Goal: Manage account settings

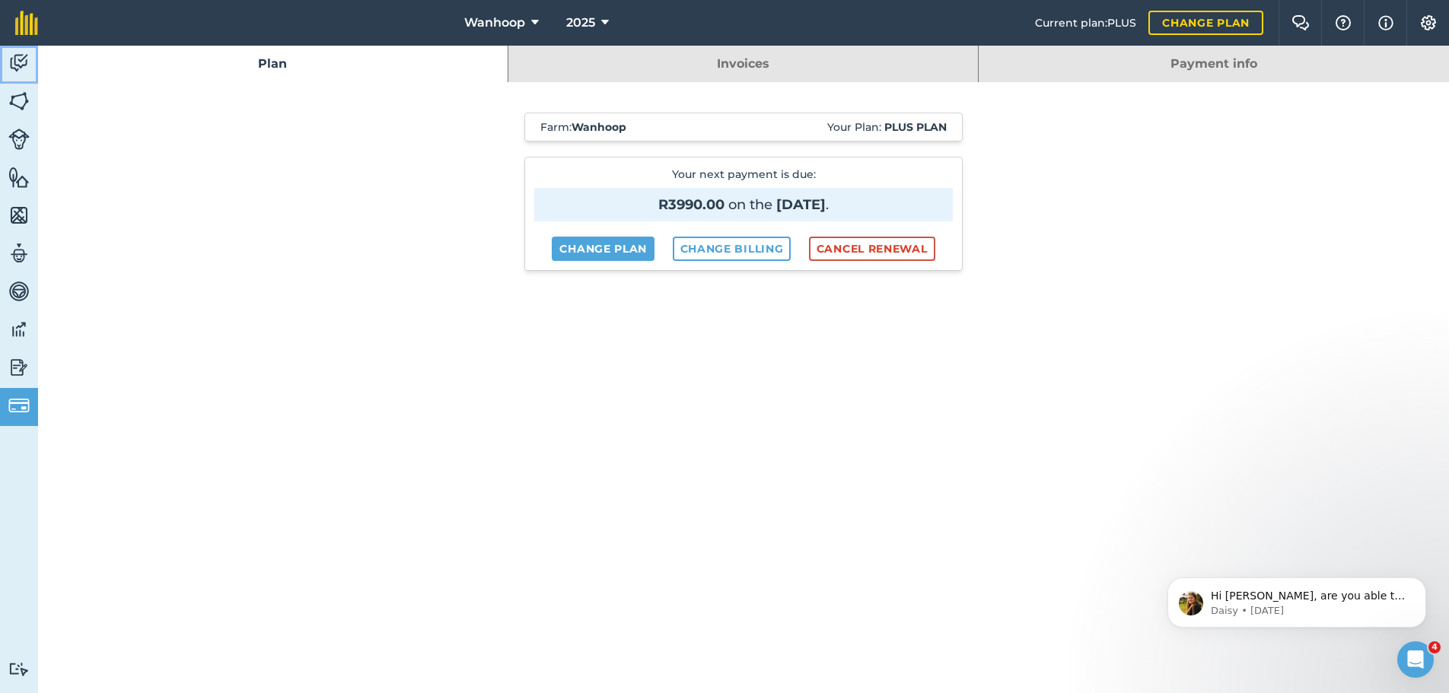
click at [20, 63] on img at bounding box center [18, 63] width 21 height 23
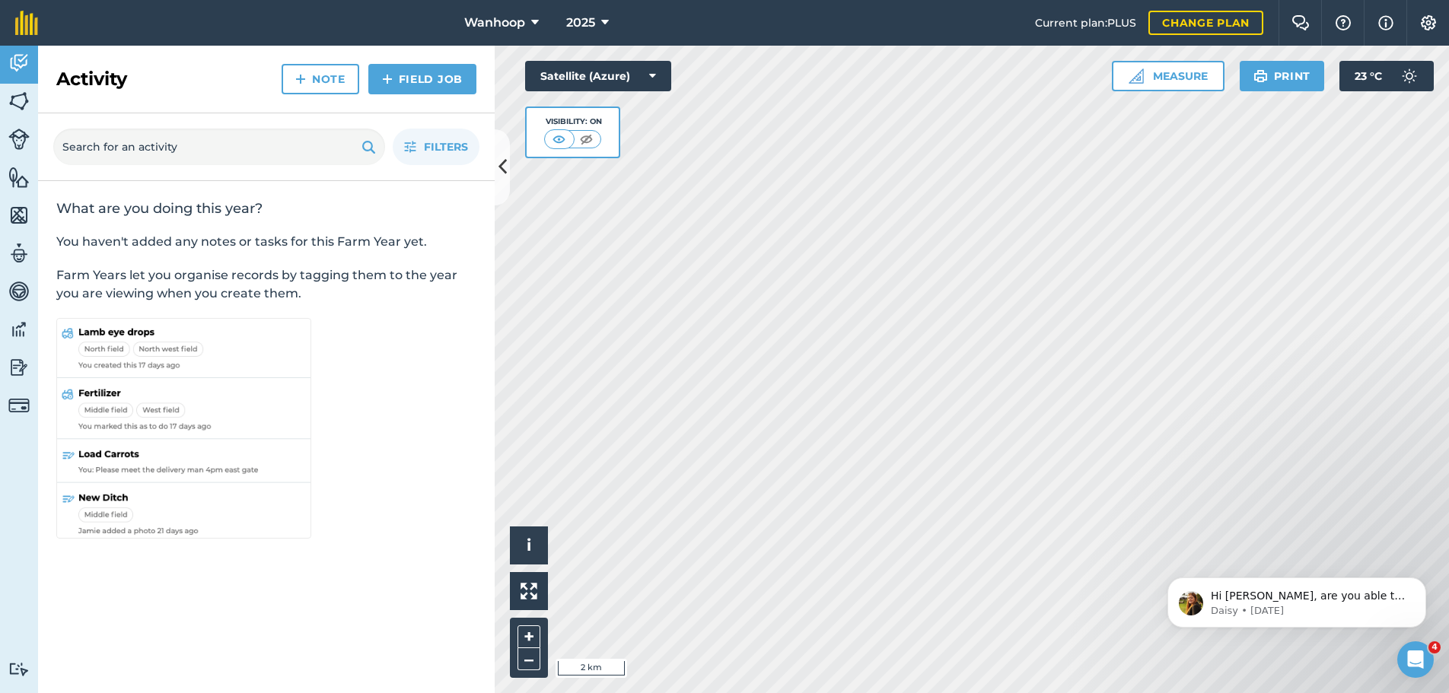
click at [934, 693] on html "Wanhoop 2025 Current plan : PLUS Change plan Farm Chat Help Info Settings Wanho…" at bounding box center [724, 346] width 1449 height 693
click at [956, 693] on html "Wanhoop 2025 Current plan : PLUS Change plan Farm Chat Help Info Settings Wanho…" at bounding box center [724, 346] width 1449 height 693
click at [967, 693] on html "Wanhoop 2025 Current plan : PLUS Change plan Farm Chat Help Info Settings Wanho…" at bounding box center [724, 346] width 1449 height 693
click at [942, 693] on html "Wanhoop 2025 Current plan : PLUS Change plan Farm Chat Help Info Settings Wanho…" at bounding box center [724, 346] width 1449 height 693
click at [556, 18] on div "Wanhoop 2025 Current plan : PLUS Change plan Farm Chat Help Info Settings Wanho…" at bounding box center [724, 346] width 1449 height 693
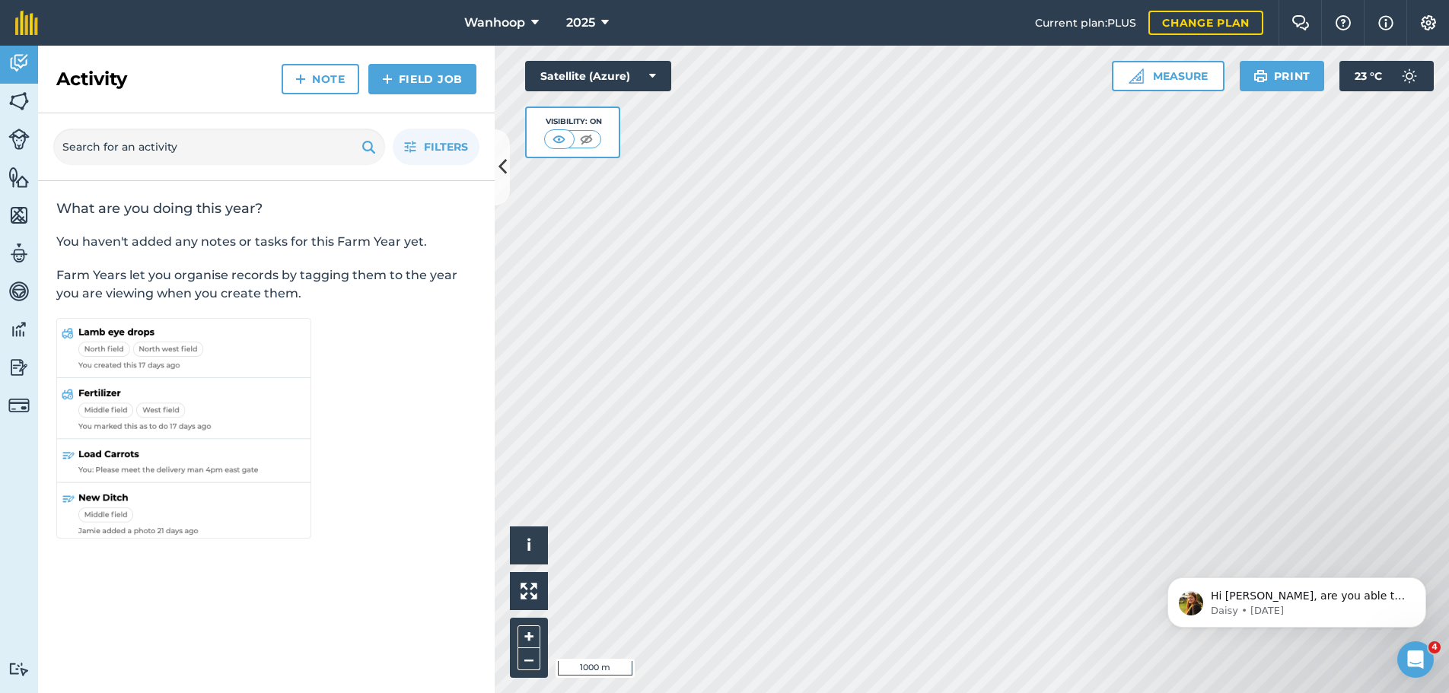
click at [393, 257] on div "Activity Fields Livestock Features Maps Team Vehicles Data Reporting Billing Tu…" at bounding box center [724, 370] width 1449 height 648
click at [410, 284] on div "Activity Fields Livestock Features Maps Team Vehicles Data Reporting Billing Tu…" at bounding box center [724, 370] width 1449 height 648
